Goal: Find contact information: Find contact information

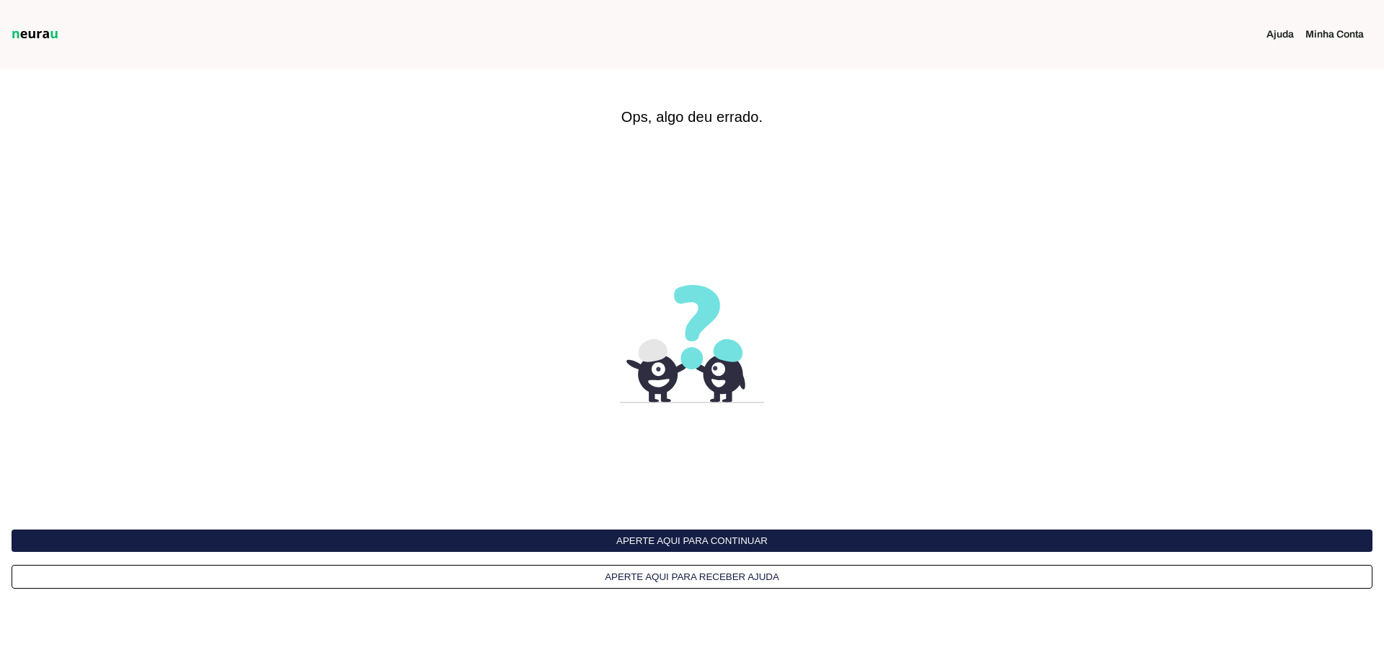
click at [685, 539] on button "Aperte aqui para continuar" at bounding box center [692, 540] width 1361 height 22
click at [725, 537] on button "Aperte aqui para continuar" at bounding box center [692, 540] width 1361 height 22
click at [644, 535] on button "Aperte aqui para continuar" at bounding box center [692, 540] width 1361 height 22
click at [689, 534] on button "Aperte aqui para continuar" at bounding box center [692, 540] width 1361 height 22
click at [705, 531] on button "Aperte aqui para continuar" at bounding box center [692, 540] width 1361 height 22
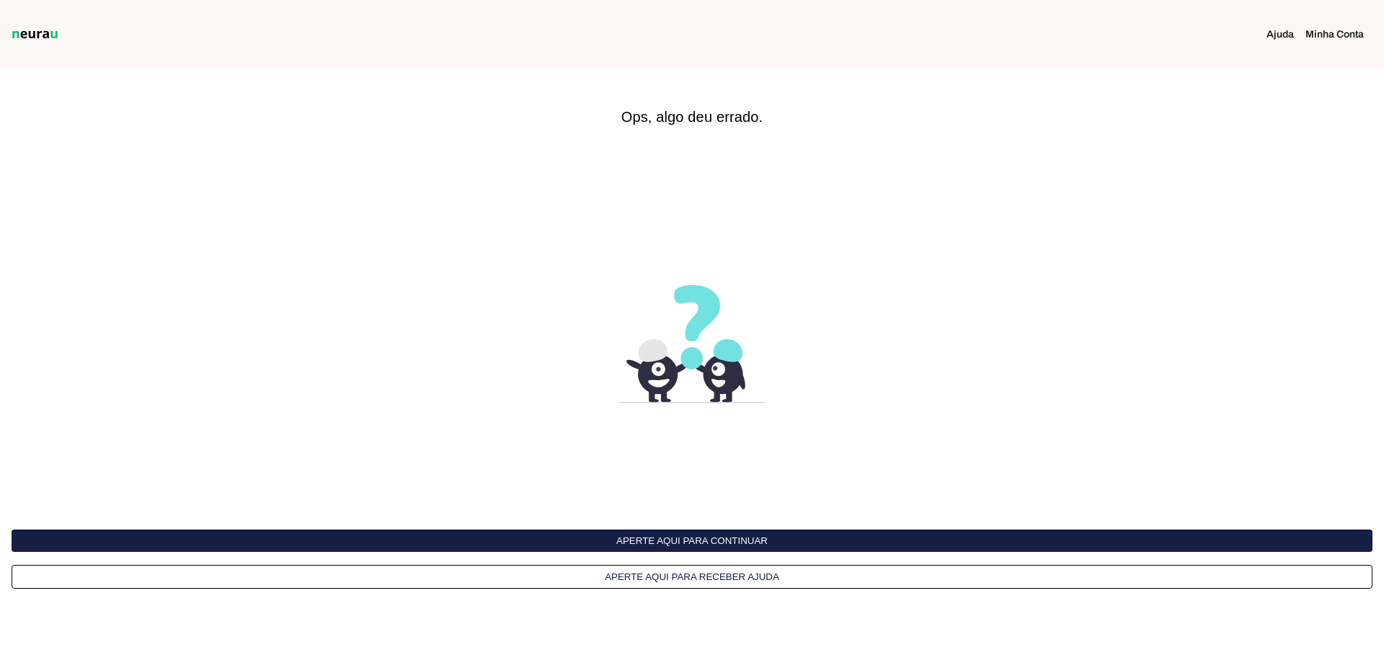
click at [699, 536] on button "Aperte aqui para continuar" at bounding box center [692, 540] width 1361 height 22
click at [632, 540] on button "Aperte aqui para continuar" at bounding box center [692, 540] width 1361 height 22
click at [708, 530] on button "Aperte aqui para continuar" at bounding box center [692, 540] width 1361 height 22
drag, startPoint x: 1261, startPoint y: 142, endPoint x: 1334, endPoint y: 54, distance: 114.2
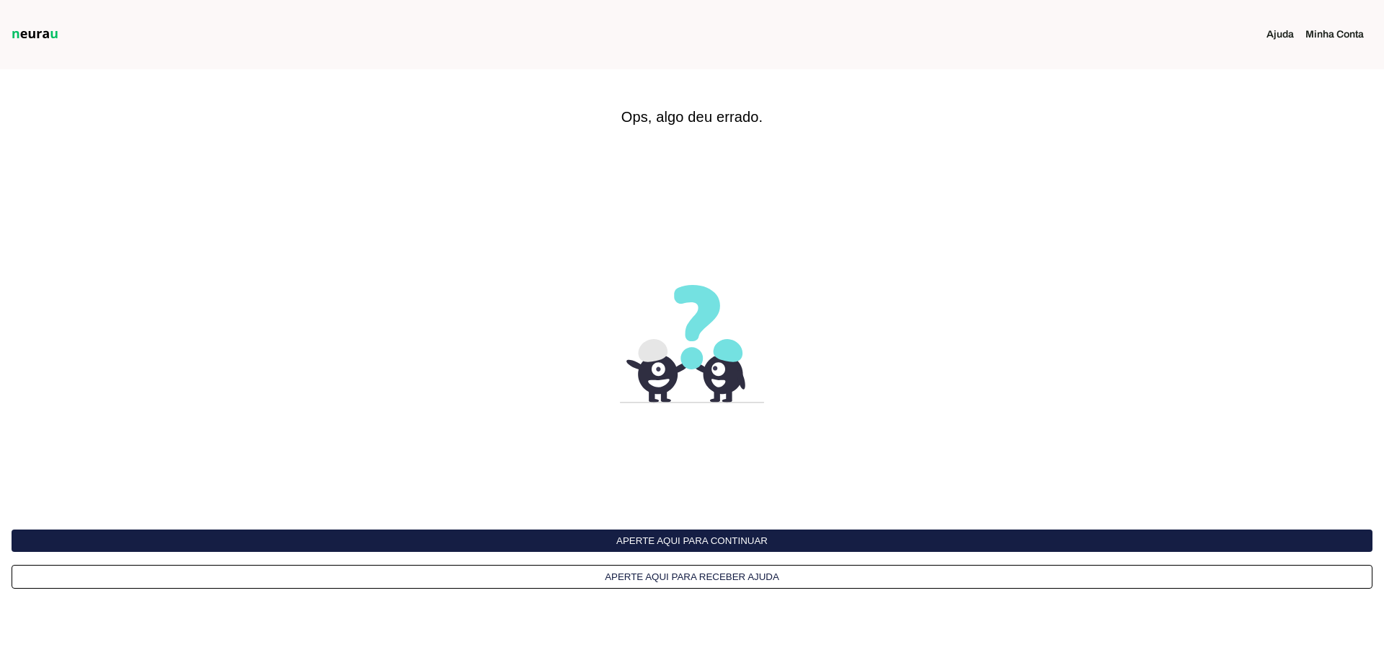
click at [1263, 141] on interface-delivery-control-page at bounding box center [692, 331] width 1384 height 663
click at [1335, 29] on link "Minha Conta" at bounding box center [1341, 34] width 70 height 14
click at [731, 541] on button "Aperte aqui para continuar" at bounding box center [692, 540] width 1361 height 22
click at [685, 554] on div "Aperte aqui para continuar Aperte aqui para receber ajuda" at bounding box center [692, 558] width 1361 height 59
click at [681, 543] on button "Aperte aqui para continuar" at bounding box center [692, 540] width 1361 height 22
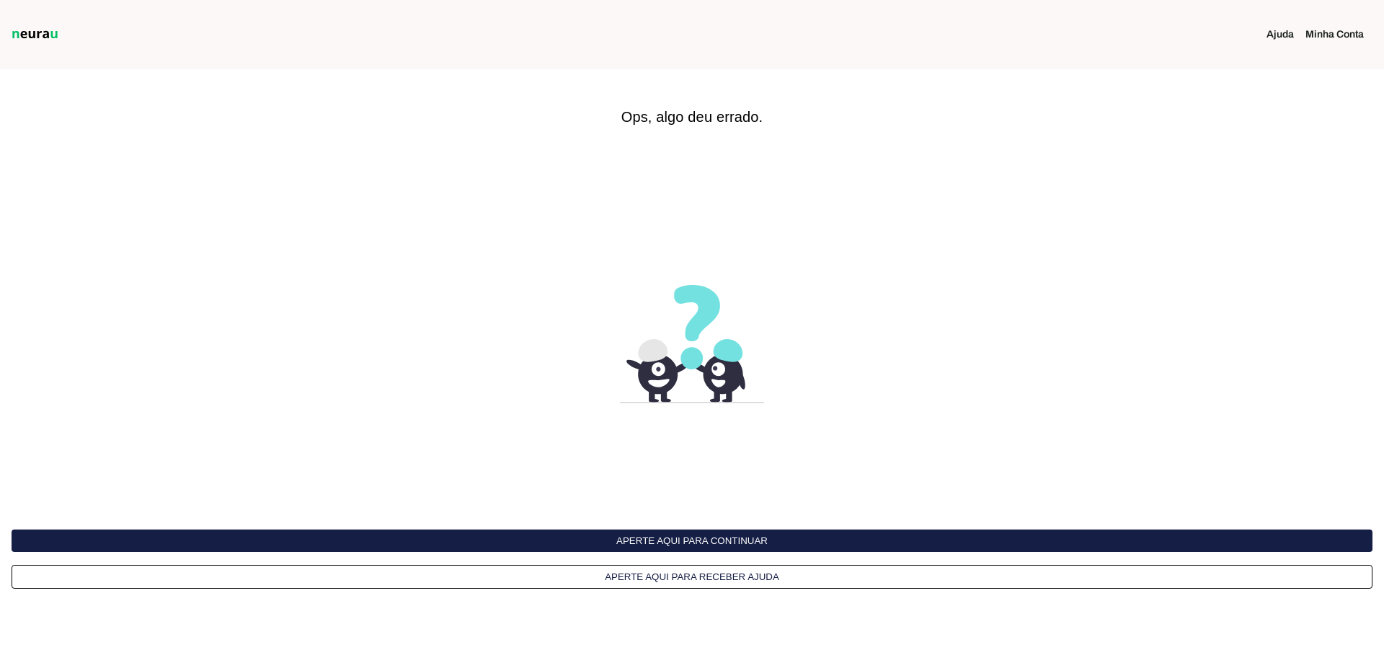
click at [699, 544] on button "Aperte aqui para continuar" at bounding box center [692, 540] width 1361 height 22
click at [700, 543] on button "Aperte aqui para continuar" at bounding box center [692, 540] width 1361 height 22
click at [692, 544] on button "Aperte aqui para continuar" at bounding box center [692, 540] width 1361 height 22
click at [663, 542] on button "Aperte aqui para continuar" at bounding box center [692, 540] width 1361 height 22
click at [28, 27] on img at bounding box center [35, 34] width 53 height 17
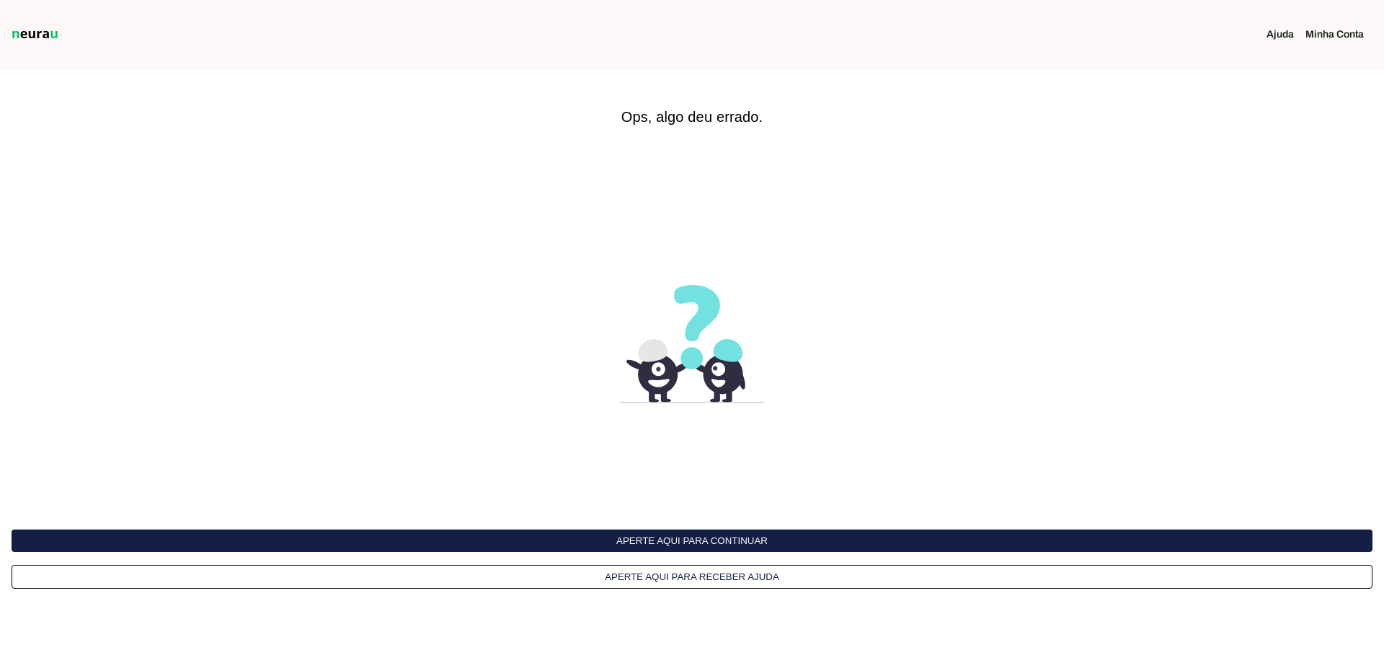
click at [1354, 34] on link "Minha Conta" at bounding box center [1341, 34] width 70 height 14
click at [593, 546] on button "Aperte aqui para continuar" at bounding box center [692, 540] width 1361 height 22
click at [694, 538] on button "Aperte aqui para continuar" at bounding box center [692, 540] width 1361 height 22
drag, startPoint x: 757, startPoint y: 267, endPoint x: 632, endPoint y: 240, distance: 128.4
click at [756, 267] on interface-delivery-control-page at bounding box center [692, 331] width 1384 height 663
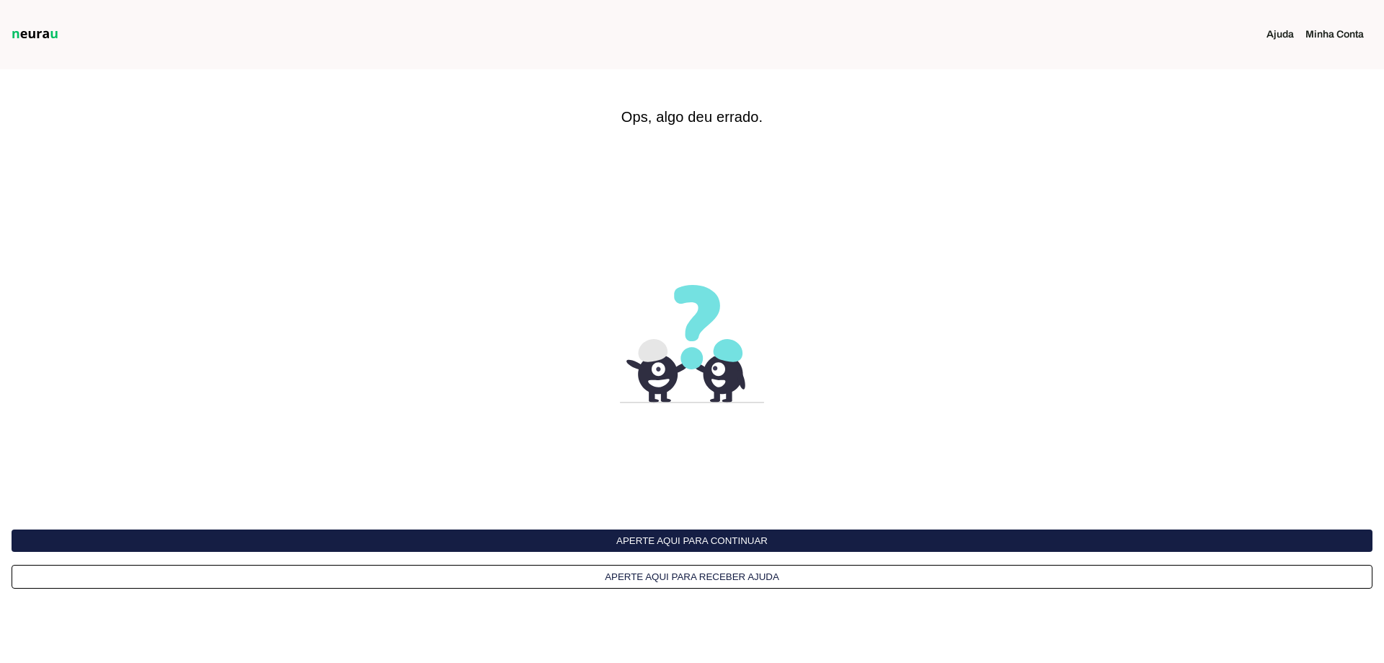
click at [625, 547] on button "Aperte aqui para continuar" at bounding box center [692, 540] width 1361 height 22
click at [636, 529] on button "Aperte aqui para continuar" at bounding box center [692, 540] width 1361 height 22
click at [653, 539] on button "Aperte aqui para continuar" at bounding box center [692, 540] width 1361 height 22
click at [753, 536] on button "Aperte aqui para continuar" at bounding box center [692, 540] width 1361 height 22
click at [647, 552] on div "Aperte aqui para continuar Aperte aqui para receber ajuda" at bounding box center [692, 558] width 1361 height 59
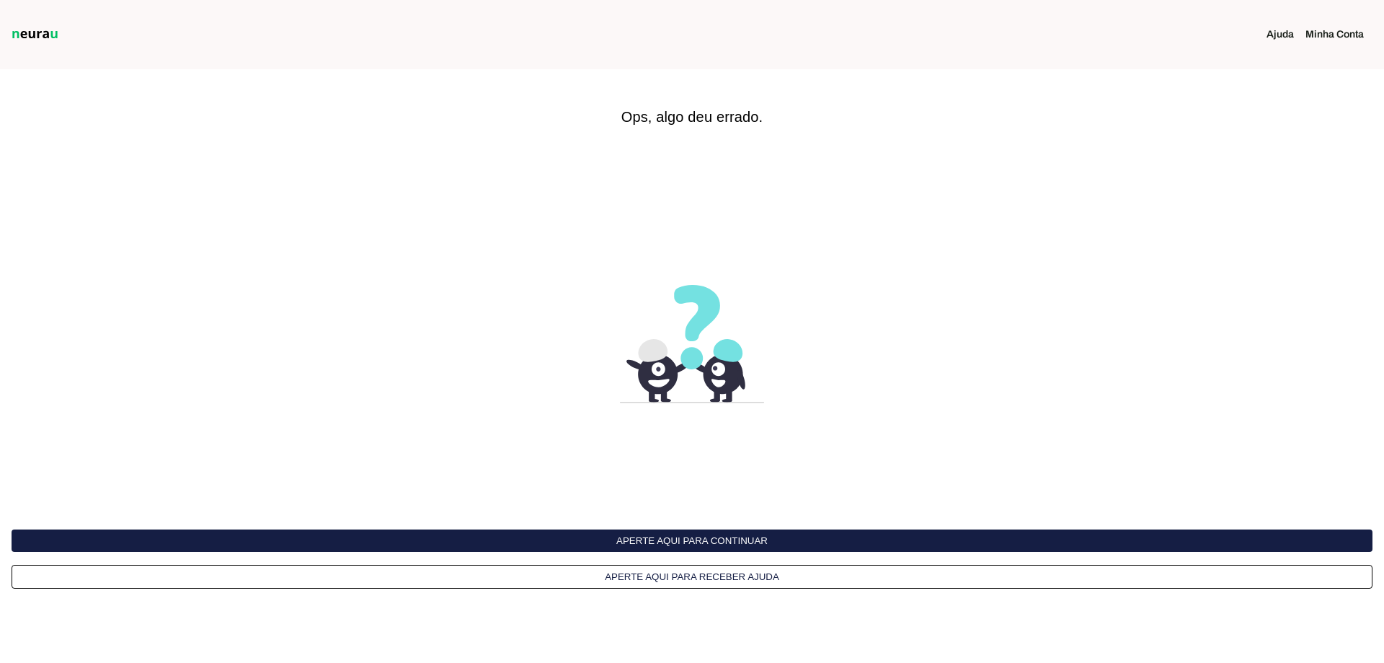
click at [646, 545] on button "Aperte aqui para continuar" at bounding box center [692, 540] width 1361 height 22
click at [637, 529] on button "Aperte aqui para continuar" at bounding box center [692, 540] width 1361 height 22
click at [1001, 158] on interface-delivery-control-page at bounding box center [692, 331] width 1384 height 663
click at [704, 538] on button "Aperte aqui para continuar" at bounding box center [692, 540] width 1361 height 22
click at [694, 531] on button "Aperte aqui para continuar" at bounding box center [692, 540] width 1361 height 22
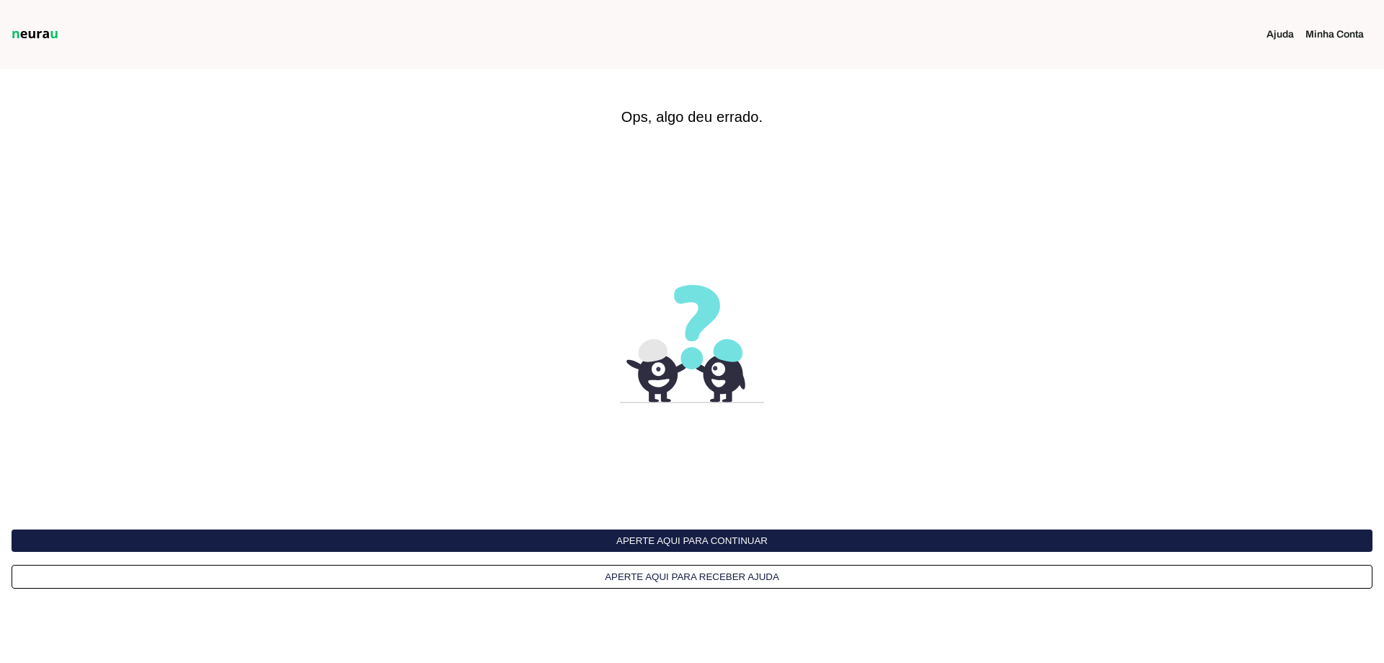
click at [694, 531] on button "Aperte aqui para continuar" at bounding box center [692, 540] width 1361 height 22
click at [753, 531] on button "Aperte aqui para continuar" at bounding box center [692, 540] width 1361 height 22
click at [738, 541] on button "Aperte aqui para continuar" at bounding box center [692, 540] width 1361 height 22
click at [1345, 28] on link "Minha Conta" at bounding box center [1341, 34] width 70 height 14
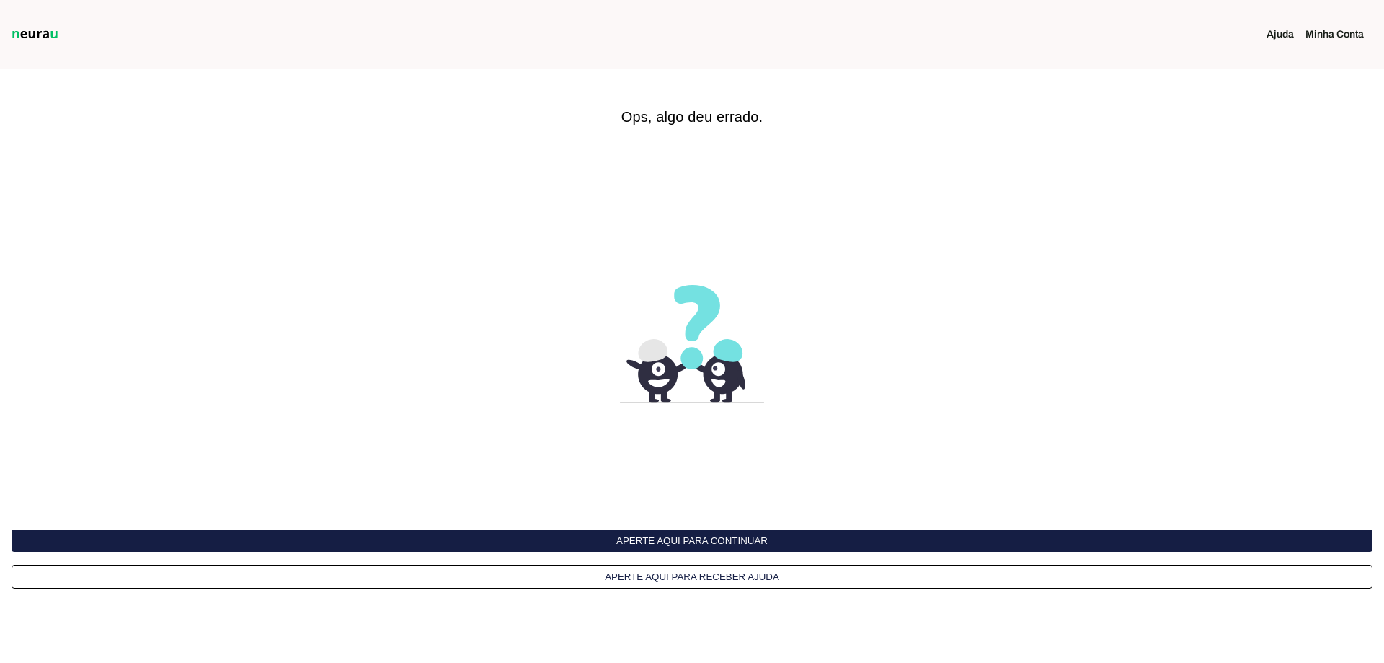
click at [1276, 33] on link "Ajuda" at bounding box center [1286, 34] width 39 height 14
click at [658, 582] on button "Aperte aqui para receber ajuda" at bounding box center [692, 577] width 1361 height 24
click at [1322, 32] on link "Minha Conta" at bounding box center [1341, 34] width 70 height 14
click at [660, 547] on button "Aperte aqui para continuar" at bounding box center [692, 540] width 1361 height 22
click at [726, 529] on button "Aperte aqui para continuar" at bounding box center [692, 540] width 1361 height 22
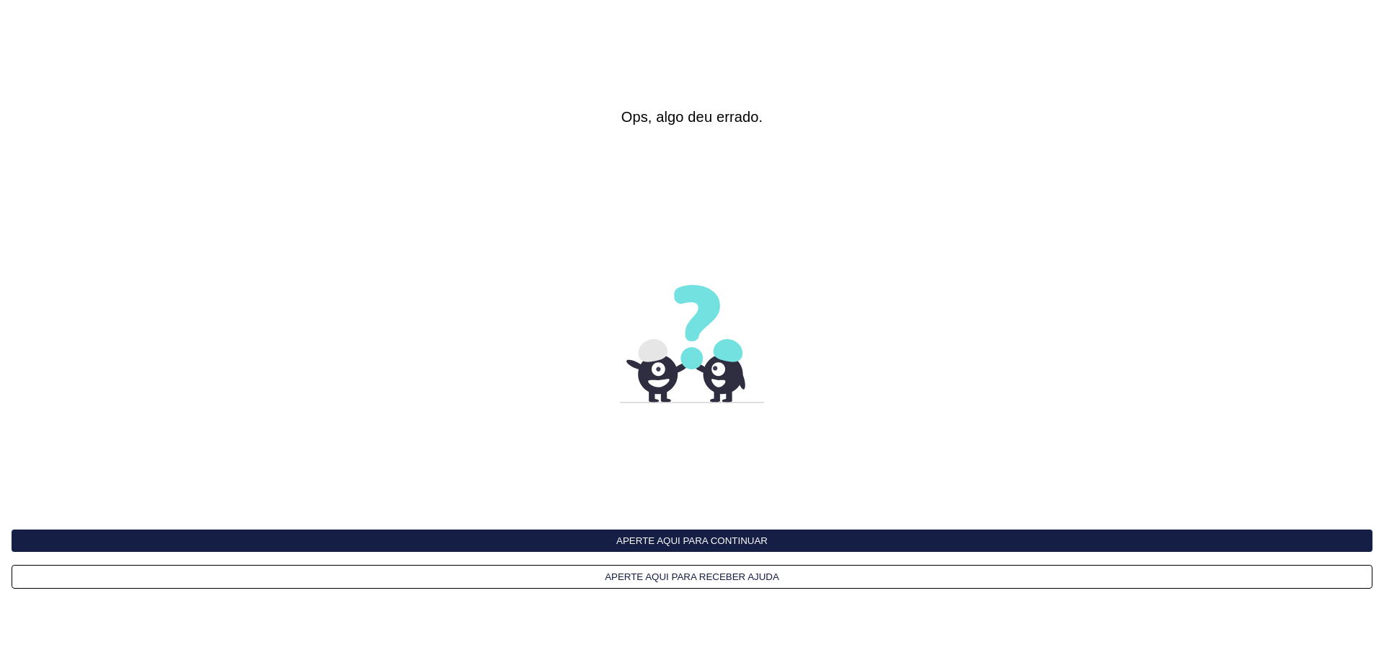
click at [678, 541] on button "Aperte aqui para continuar" at bounding box center [692, 540] width 1361 height 22
